Goal: Book appointment/travel/reservation

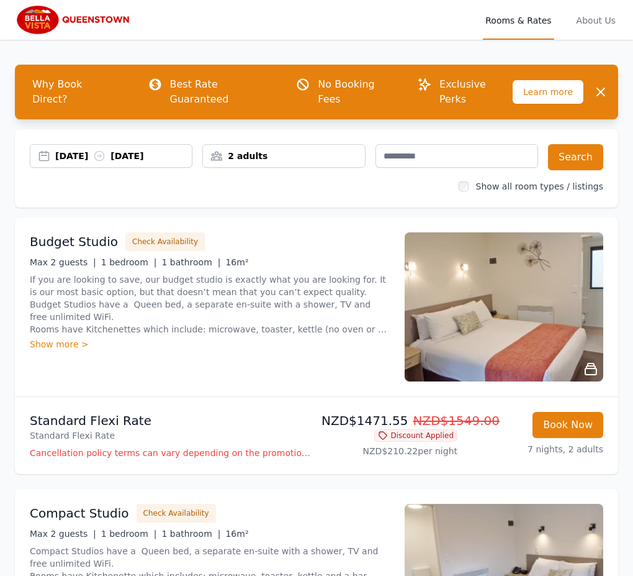
click at [292, 150] on div "2 adults" at bounding box center [283, 156] width 161 height 12
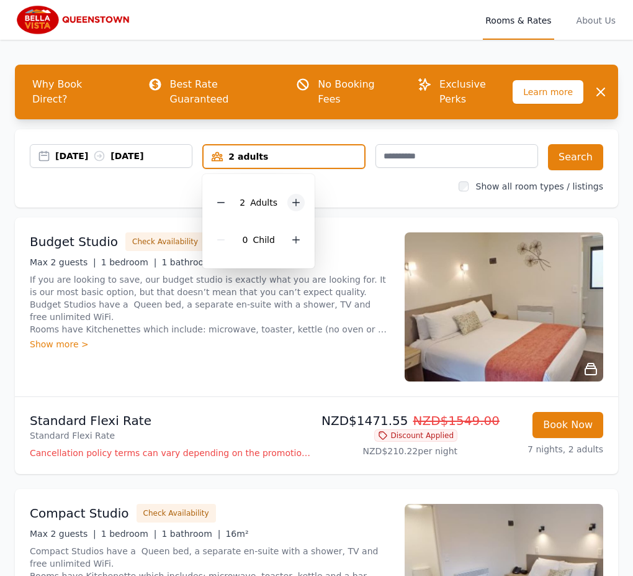
click at [298, 197] on icon at bounding box center [296, 202] width 10 height 10
click at [576, 144] on button "Search" at bounding box center [575, 157] width 55 height 26
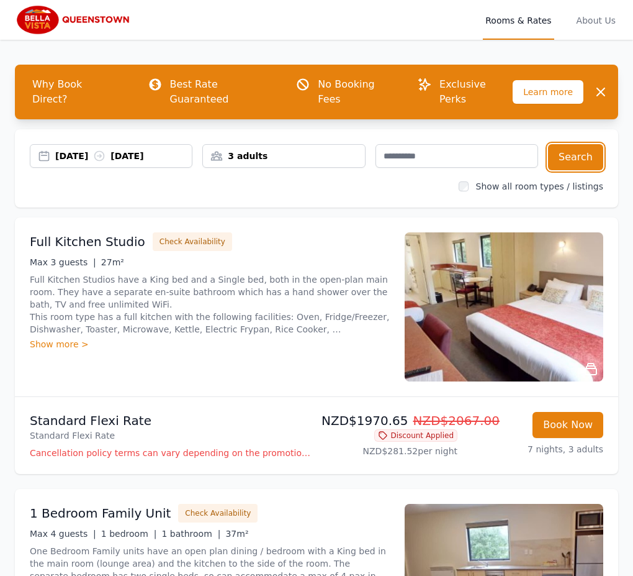
click at [278, 150] on div "3 adults" at bounding box center [283, 156] width 161 height 12
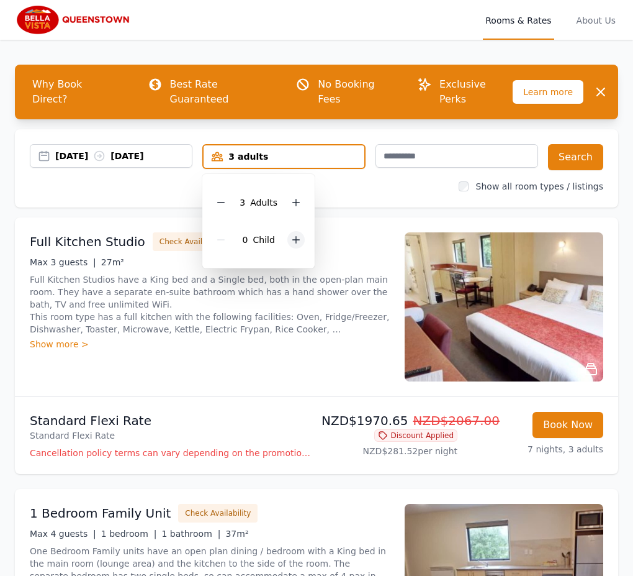
click at [291, 231] on div at bounding box center [295, 239] width 17 height 17
click at [560, 144] on button "Search" at bounding box center [575, 157] width 55 height 26
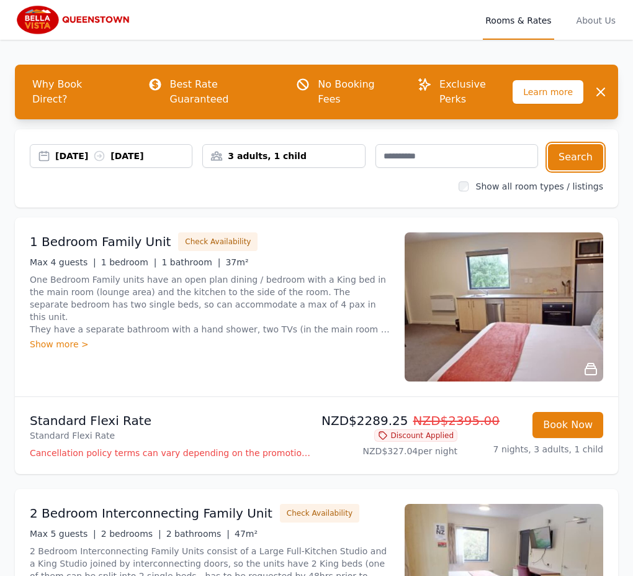
click at [286, 151] on div "3 adults, 1 child" at bounding box center [283, 156] width 163 height 24
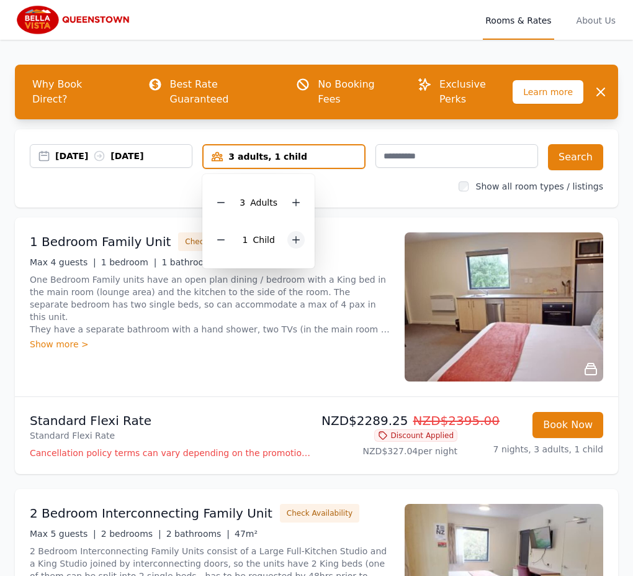
click at [294, 231] on div at bounding box center [295, 239] width 17 height 17
click at [576, 144] on button "Search" at bounding box center [575, 157] width 55 height 26
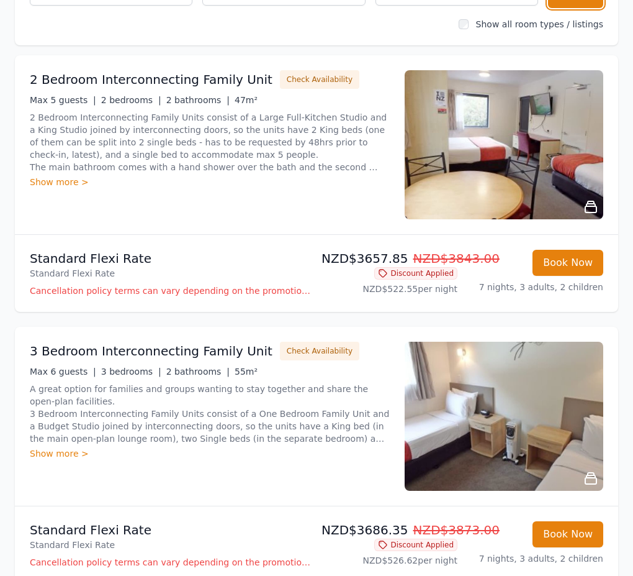
scroll to position [158, 0]
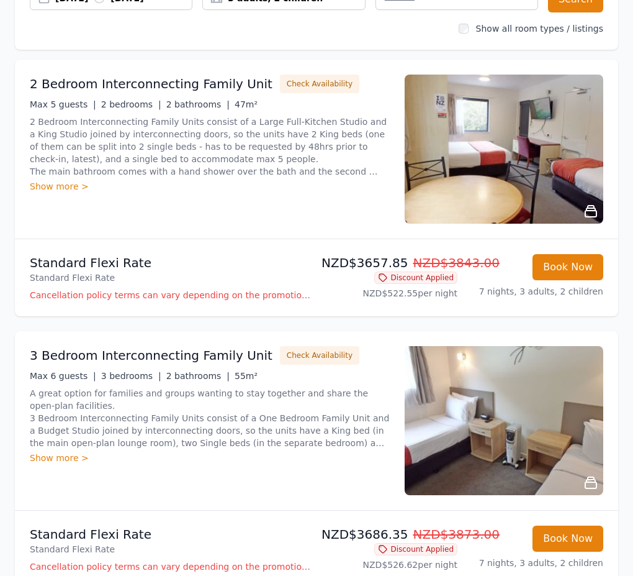
click at [376, 315] on ul "2 Bedroom Interconnecting Family Unit Check Availability Max 5 guests | 2 bedro…" at bounding box center [316, 349] width 603 height 579
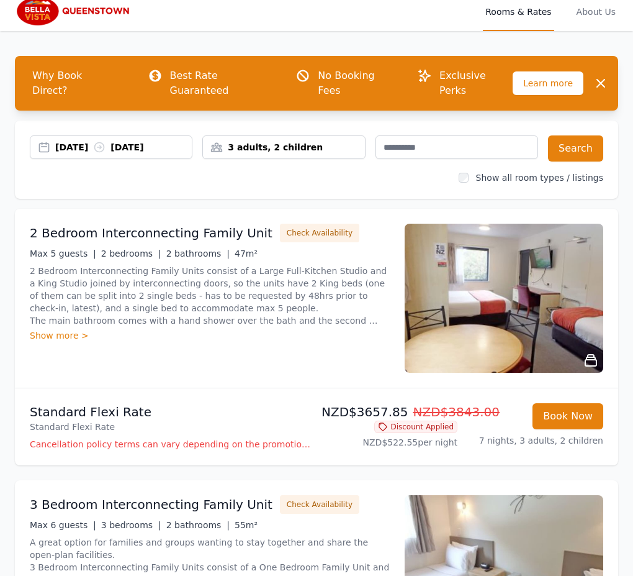
scroll to position [0, 0]
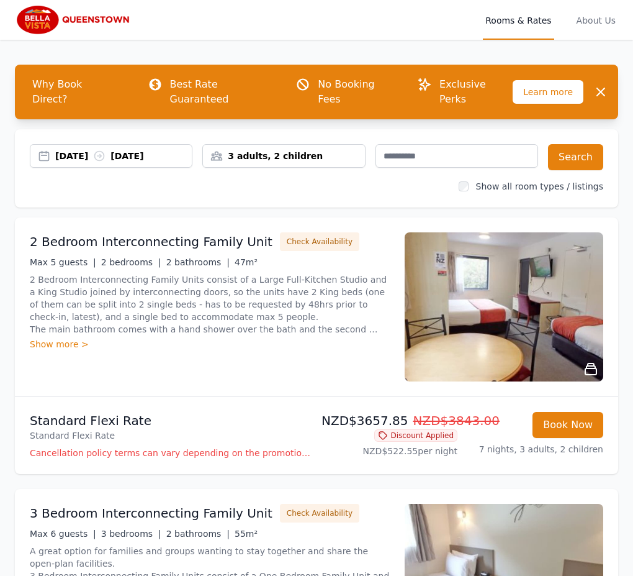
click at [302, 150] on div "3 adults, 2 children" at bounding box center [283, 156] width 161 height 12
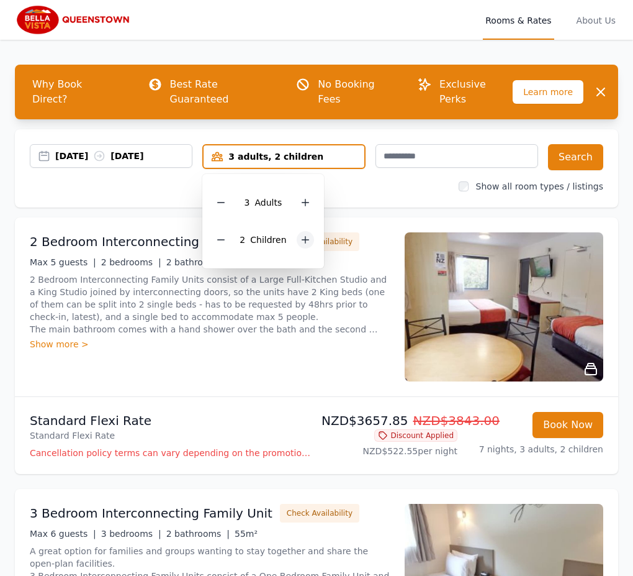
click at [302, 235] on icon at bounding box center [305, 240] width 10 height 10
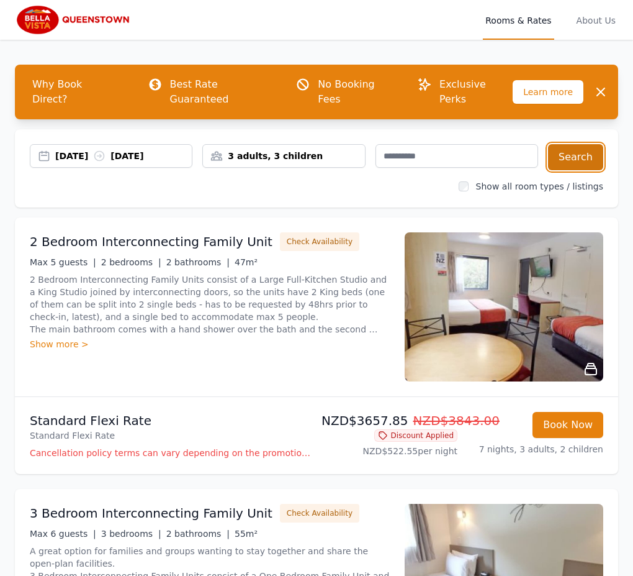
click at [576, 144] on button "Search" at bounding box center [575, 157] width 55 height 26
